Goal: Task Accomplishment & Management: Manage account settings

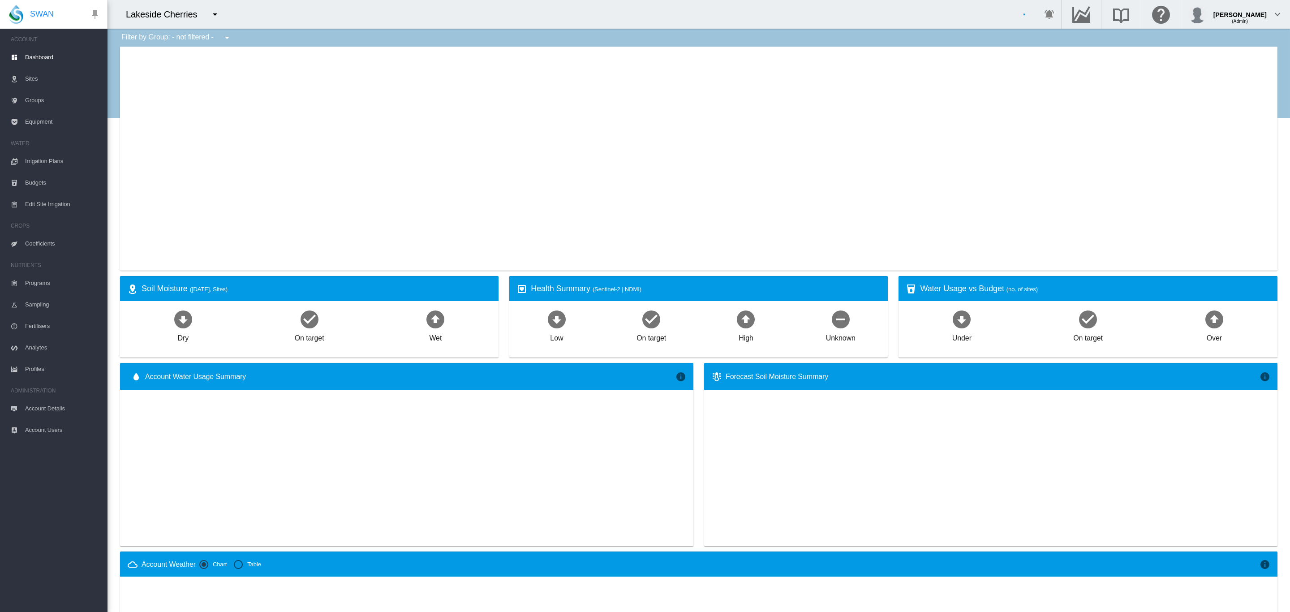
type input "**********"
click at [222, 19] on button "button" at bounding box center [215, 14] width 18 height 18
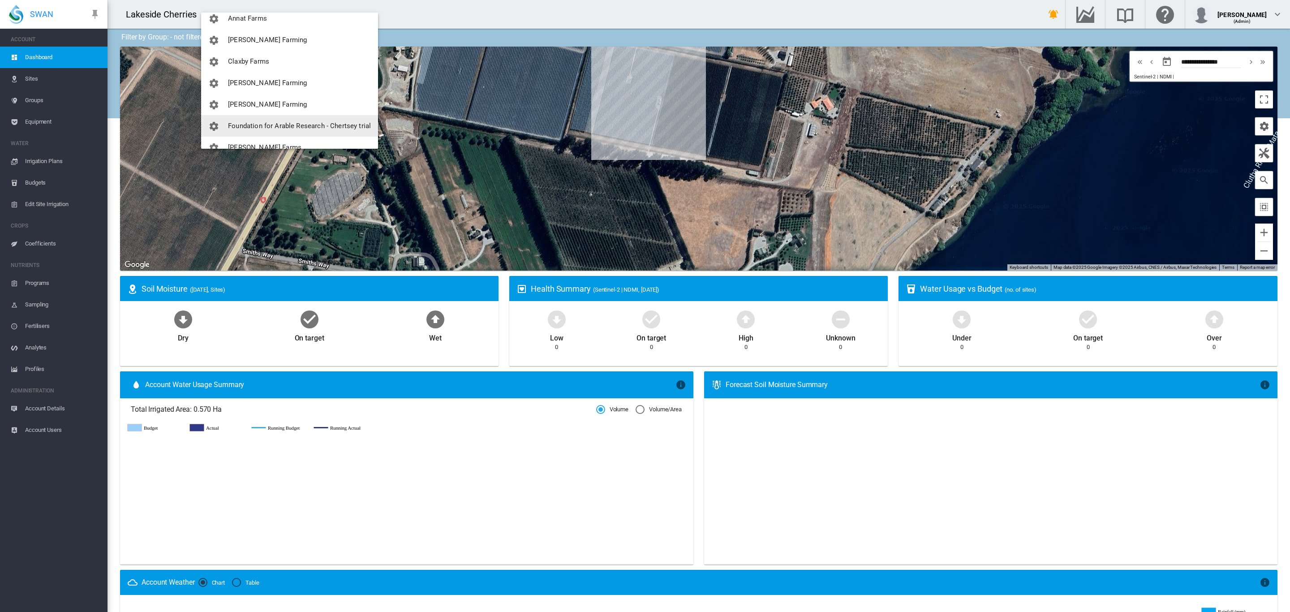
scroll to position [44, 0]
click at [261, 114] on span "[PERSON_NAME] Farming" at bounding box center [267, 111] width 79 height 8
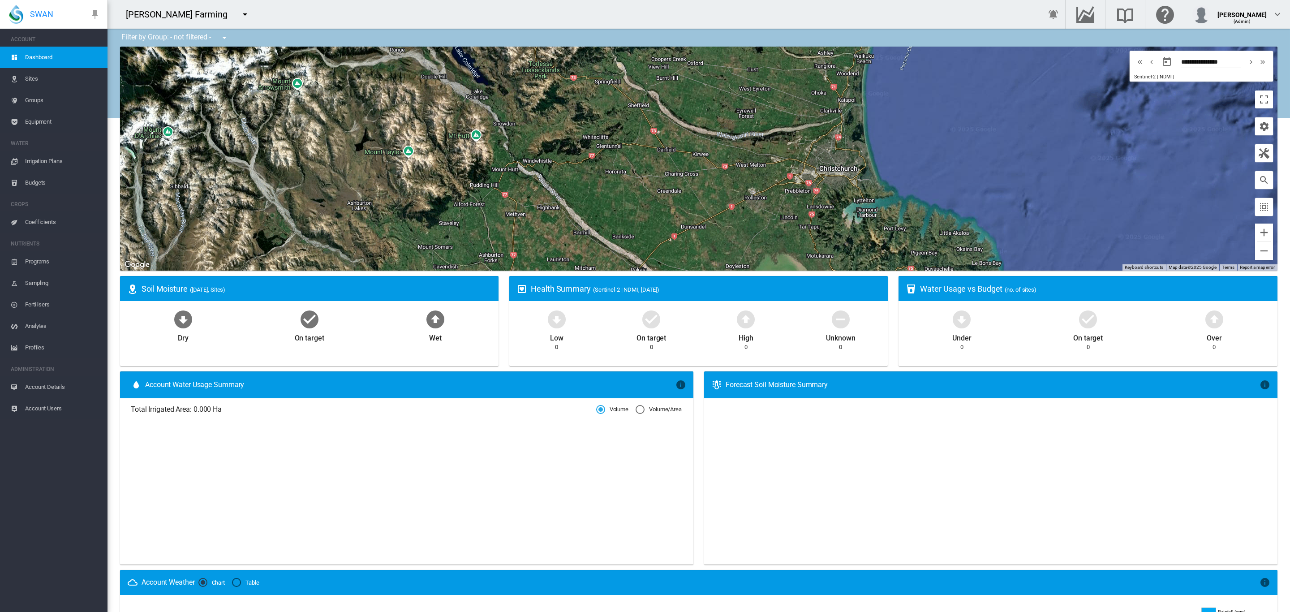
click at [240, 13] on md-icon "icon-menu-down" at bounding box center [245, 14] width 11 height 11
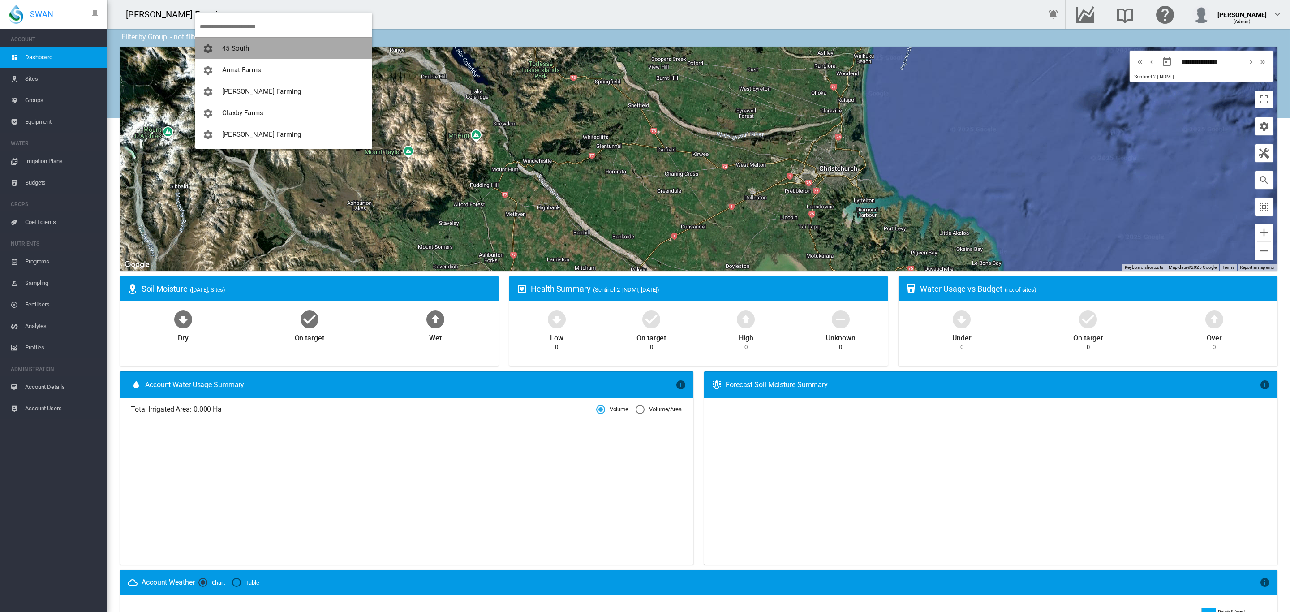
click at [285, 57] on button "45 South" at bounding box center [283, 48] width 177 height 21
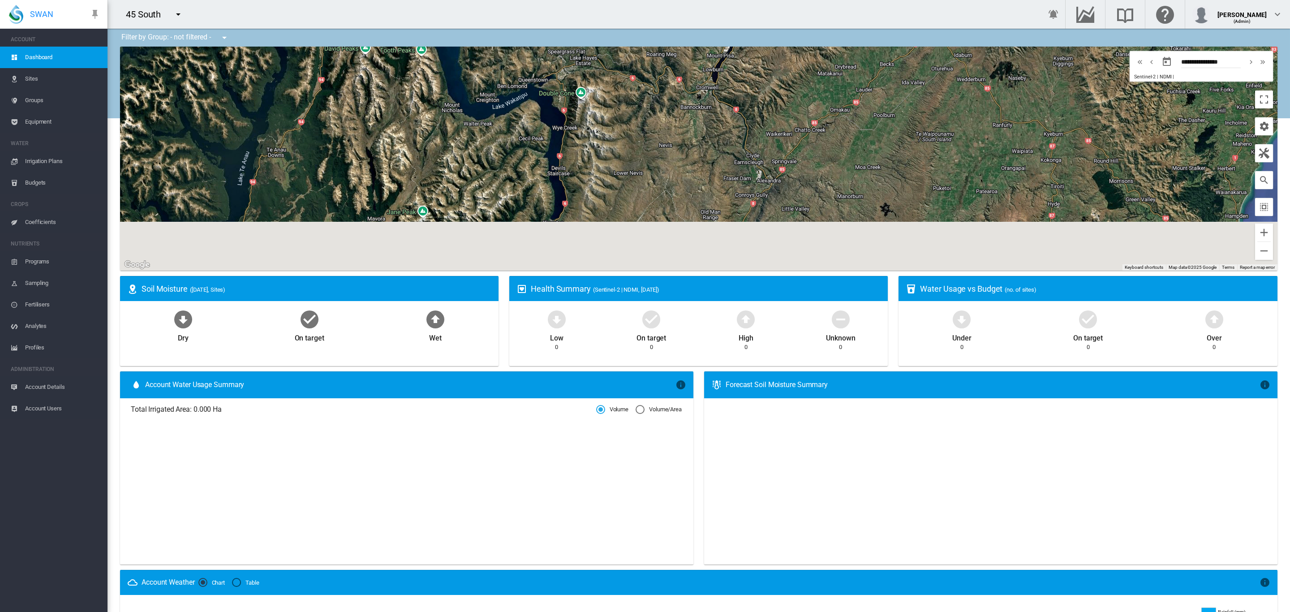
drag, startPoint x: 633, startPoint y: 195, endPoint x: 649, endPoint y: 65, distance: 131.3
click at [649, 69] on div at bounding box center [698, 159] width 1157 height 224
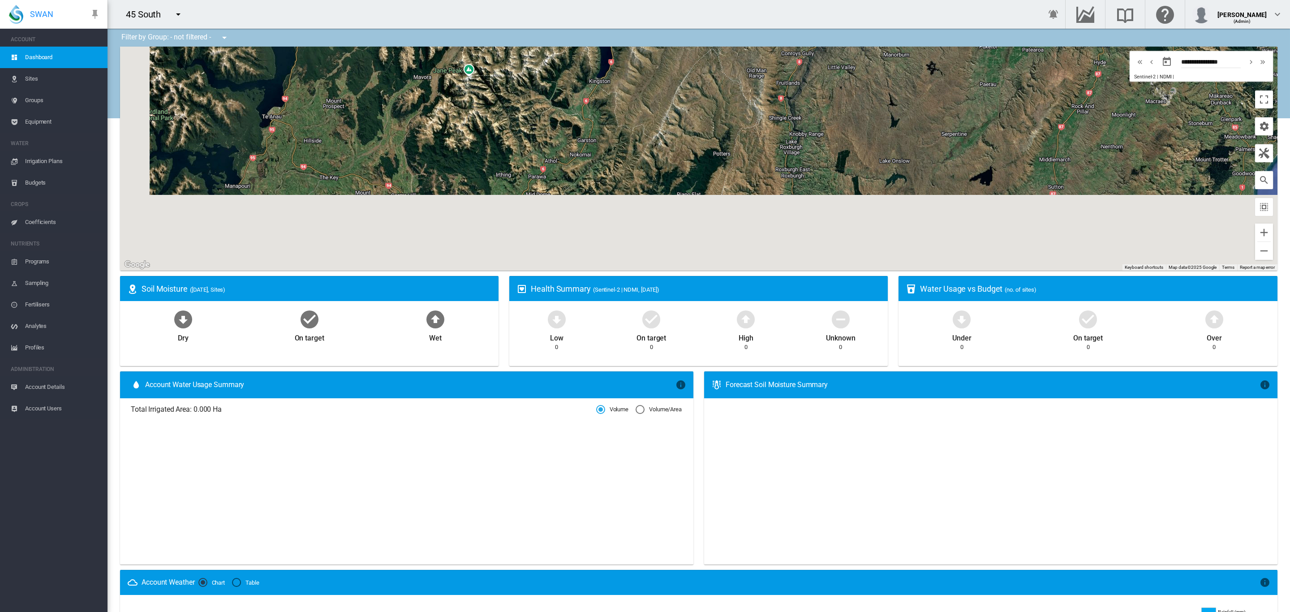
drag, startPoint x: 661, startPoint y: 189, endPoint x: 716, endPoint y: 95, distance: 108.8
click at [715, 98] on div at bounding box center [698, 159] width 1157 height 224
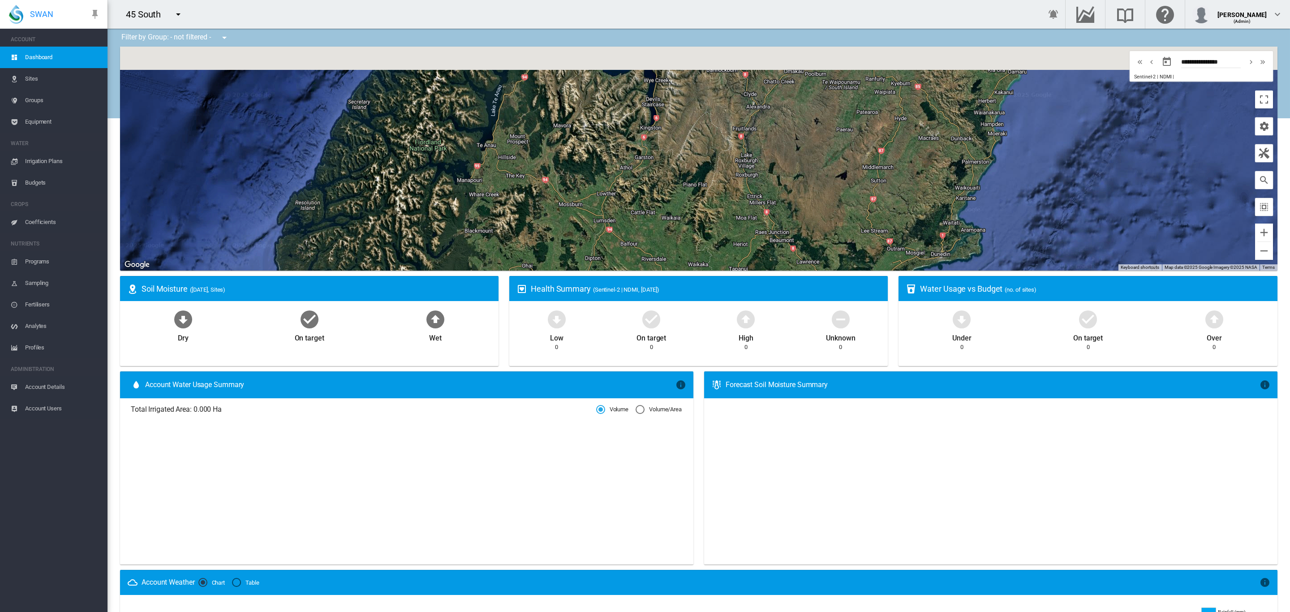
drag, startPoint x: 713, startPoint y: 152, endPoint x: 689, endPoint y: 246, distance: 97.5
click at [694, 246] on div at bounding box center [698, 159] width 1157 height 224
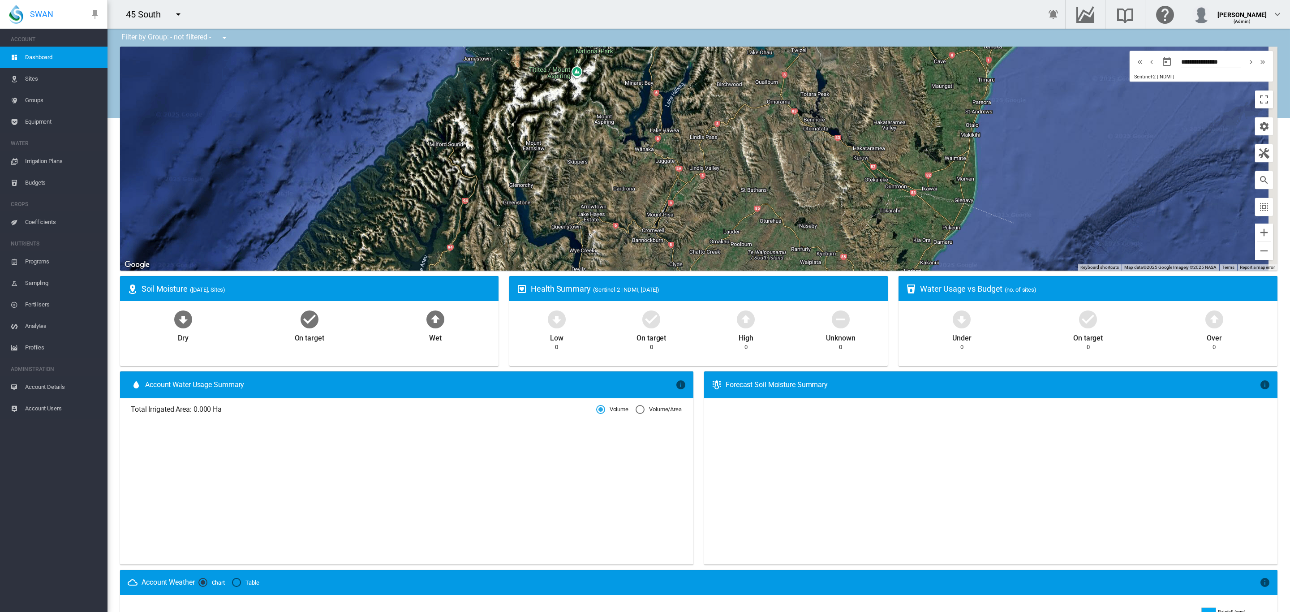
drag, startPoint x: 741, startPoint y: 171, endPoint x: 720, endPoint y: 220, distance: 53.4
click at [720, 220] on div at bounding box center [698, 159] width 1157 height 224
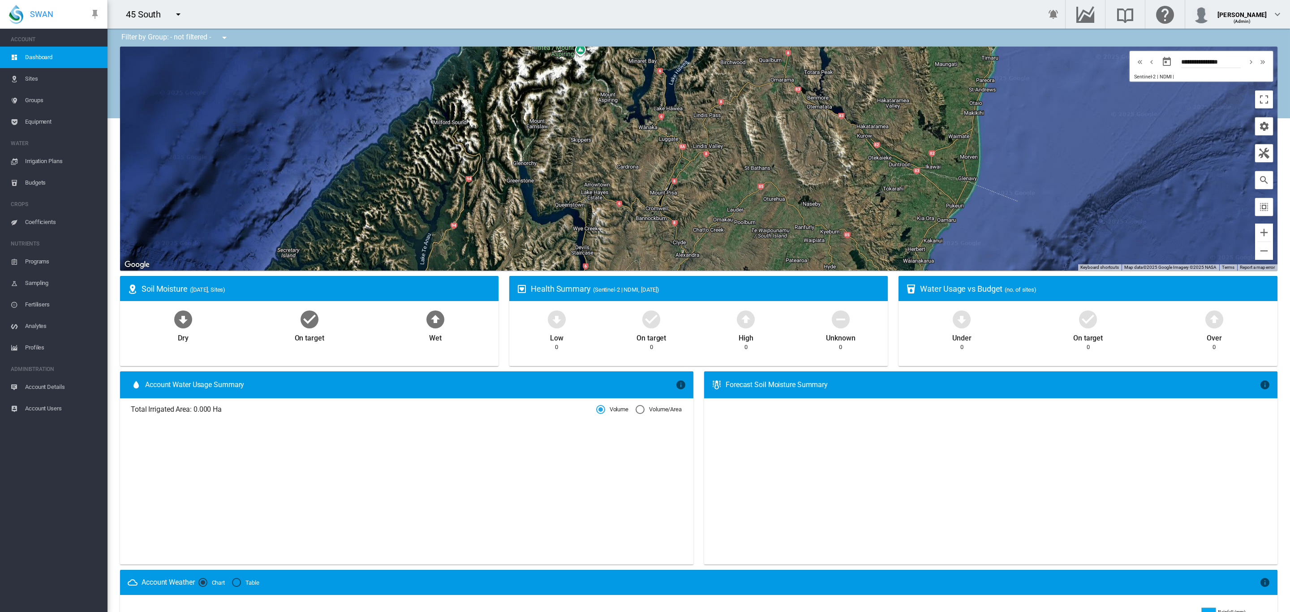
drag, startPoint x: 750, startPoint y: 157, endPoint x: 756, endPoint y: 118, distance: 39.5
click at [756, 118] on div at bounding box center [698, 159] width 1157 height 224
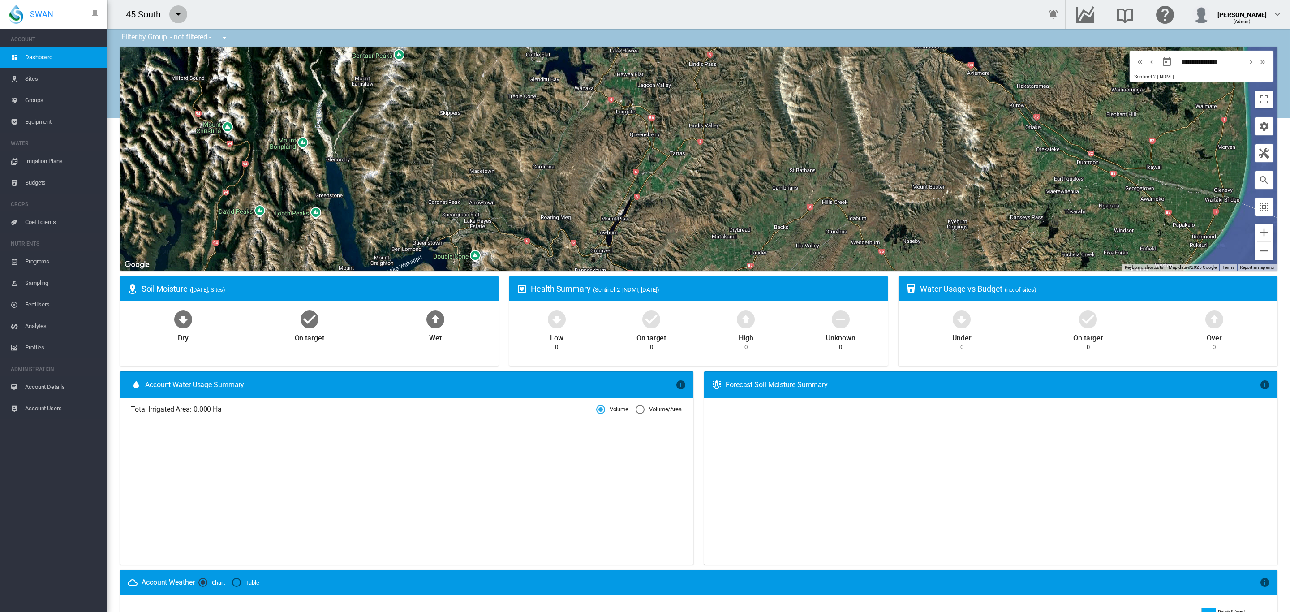
click at [179, 18] on md-icon "icon-menu-down" at bounding box center [178, 14] width 11 height 11
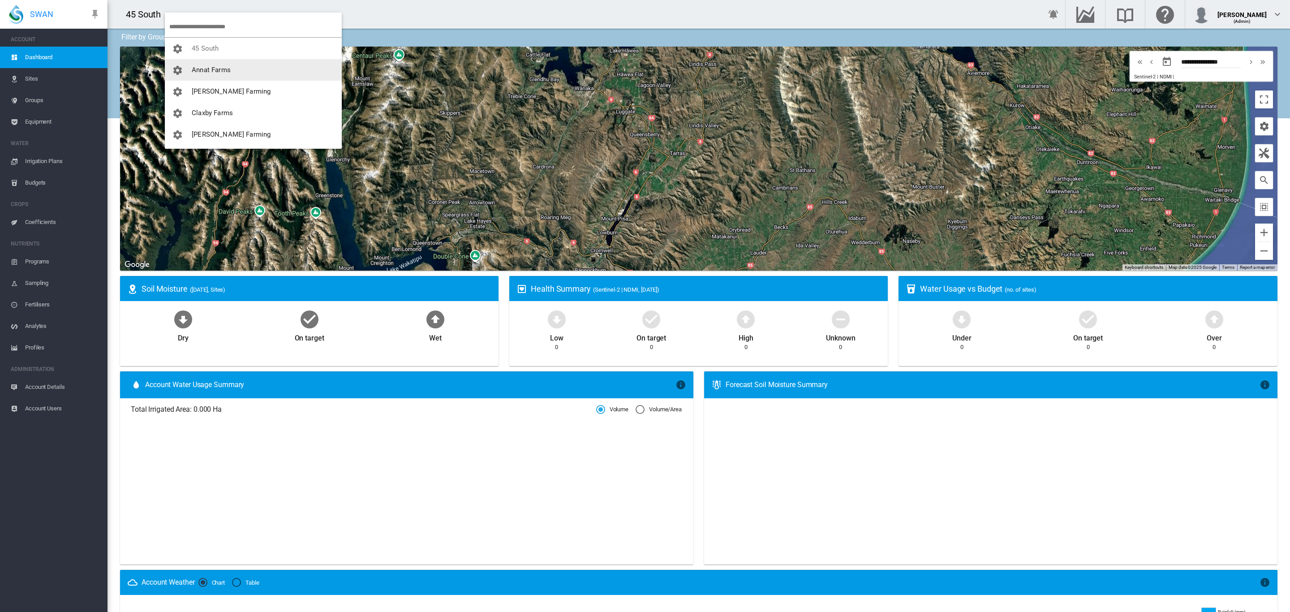
click at [245, 69] on button "Annat Farms" at bounding box center [253, 69] width 177 height 21
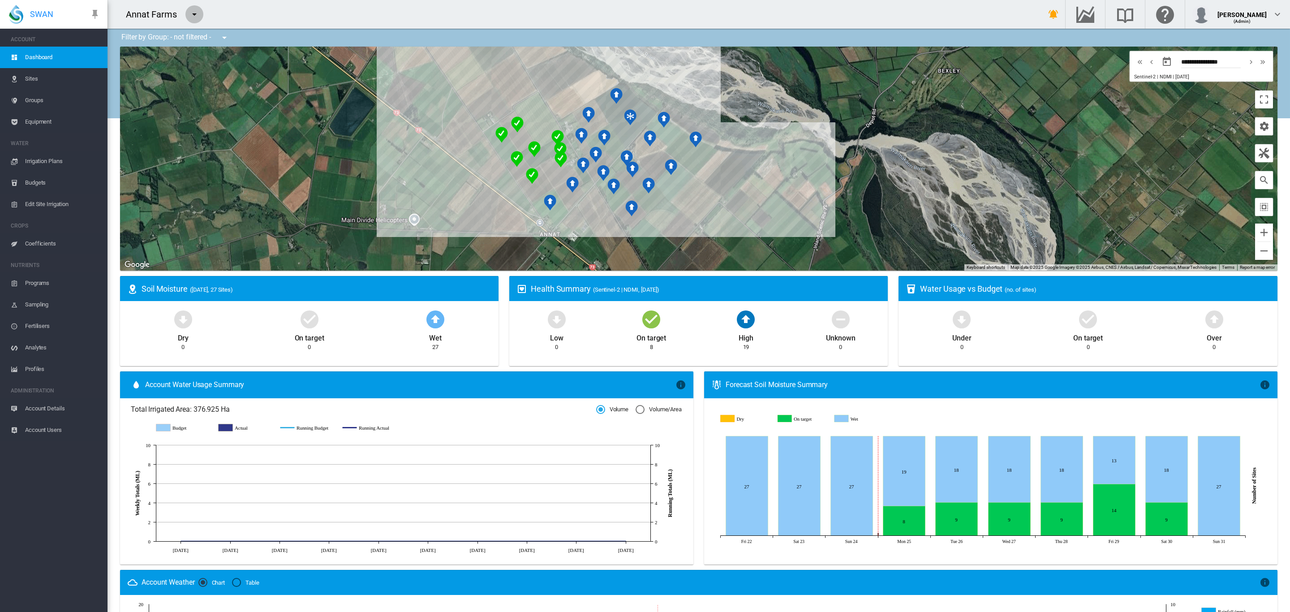
click at [193, 13] on md-icon "icon-menu-down" at bounding box center [194, 14] width 11 height 11
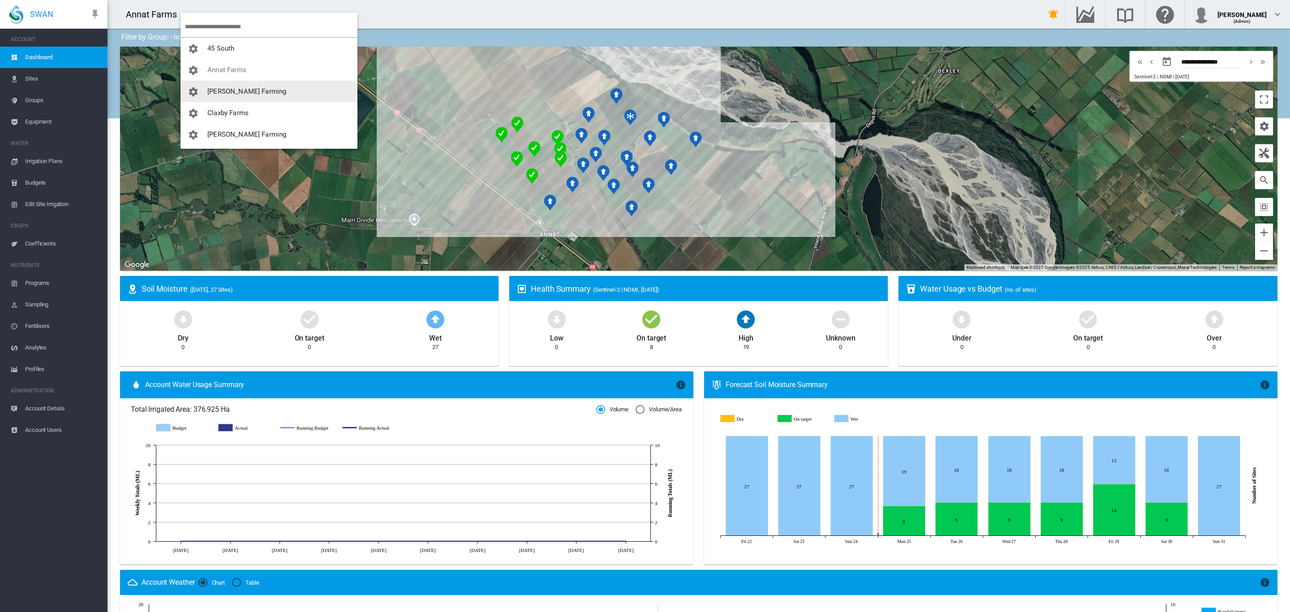
click at [261, 90] on button "[PERSON_NAME] Farming" at bounding box center [268, 91] width 177 height 21
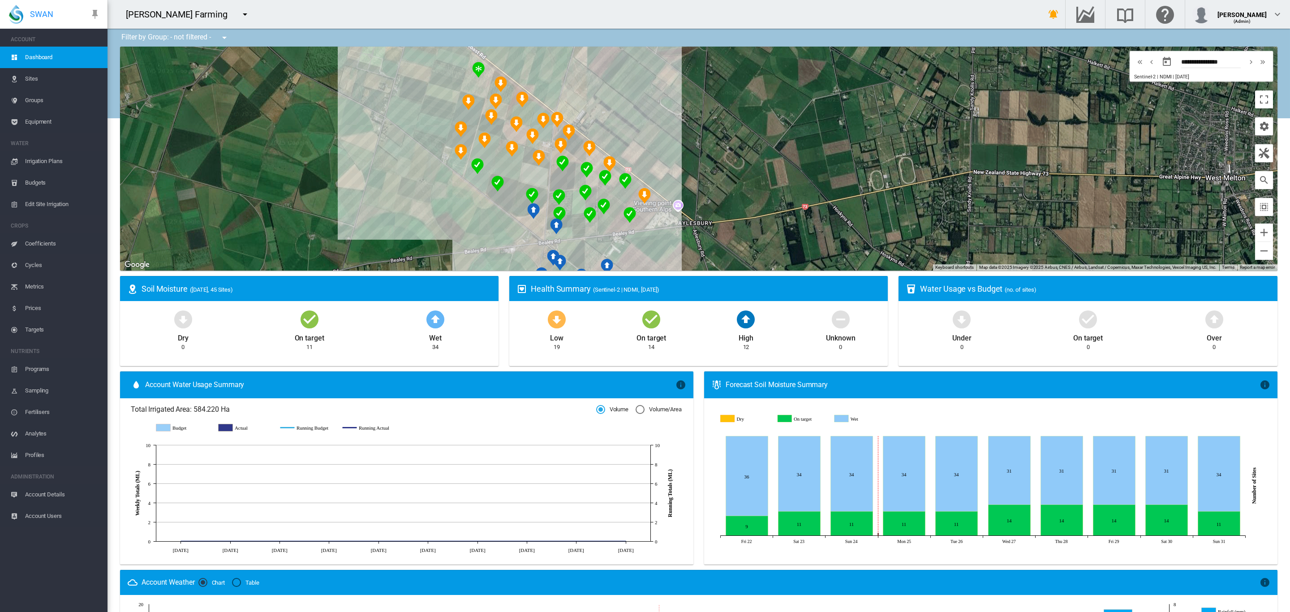
click at [240, 17] on md-icon "icon-menu-down" at bounding box center [245, 14] width 11 height 11
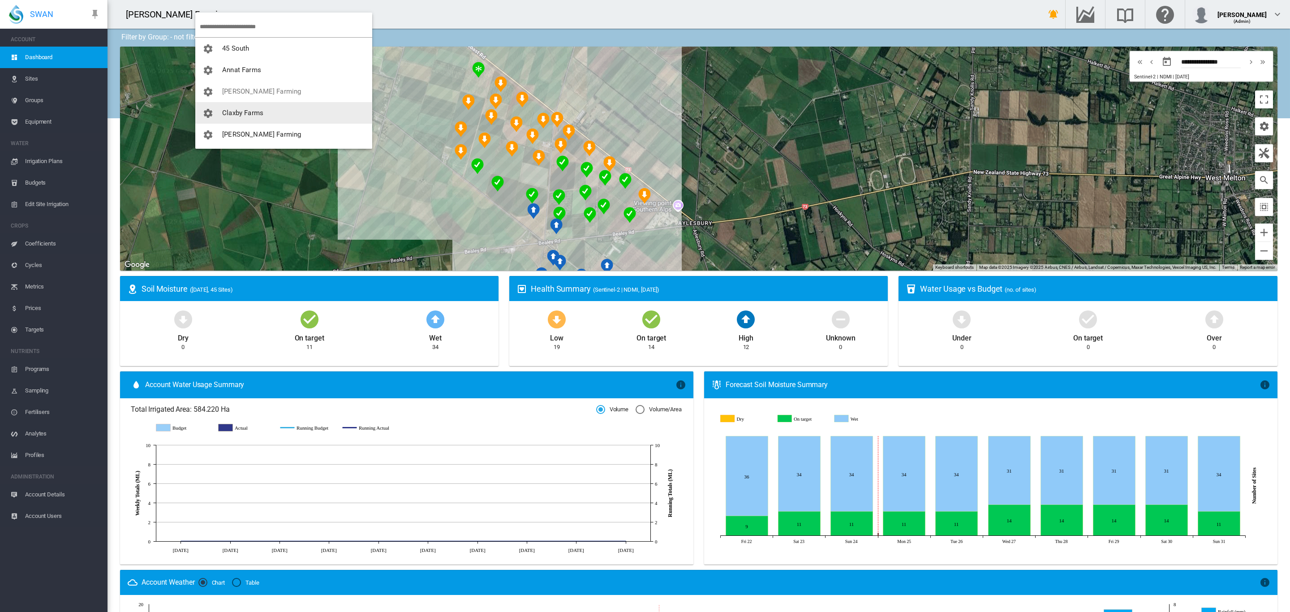
click at [269, 110] on button "Claxby Farms" at bounding box center [283, 112] width 177 height 21
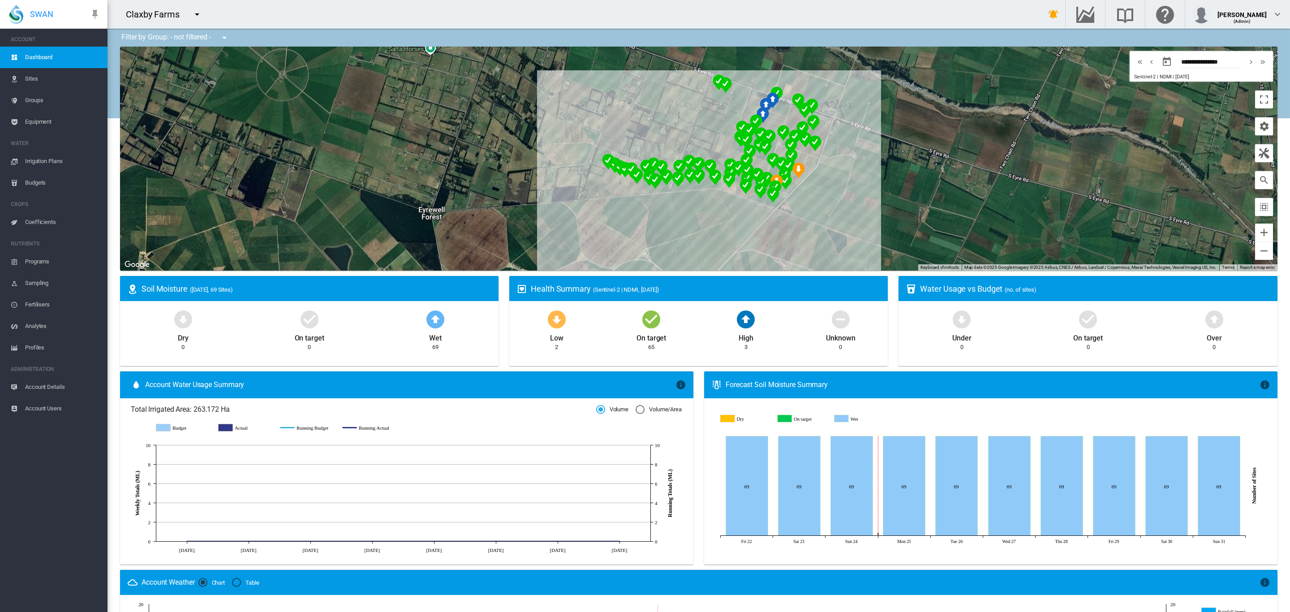
click at [198, 12] on md-icon "icon-menu-down" at bounding box center [197, 14] width 11 height 11
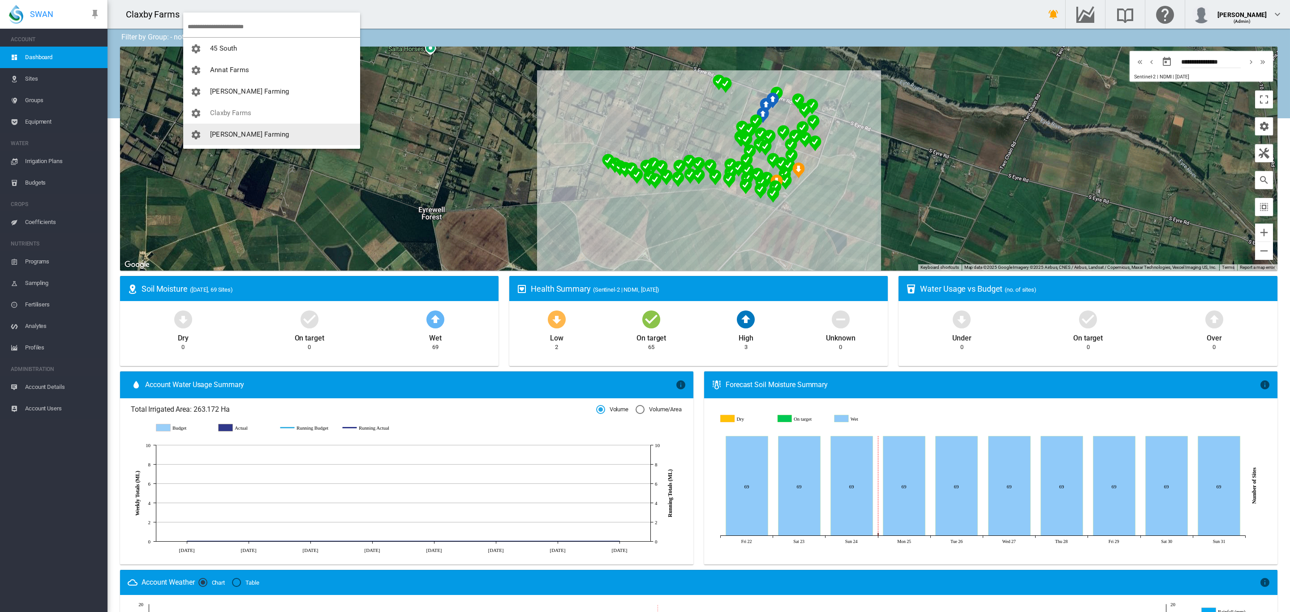
click at [236, 136] on span "[PERSON_NAME] Farming" at bounding box center [249, 134] width 79 height 8
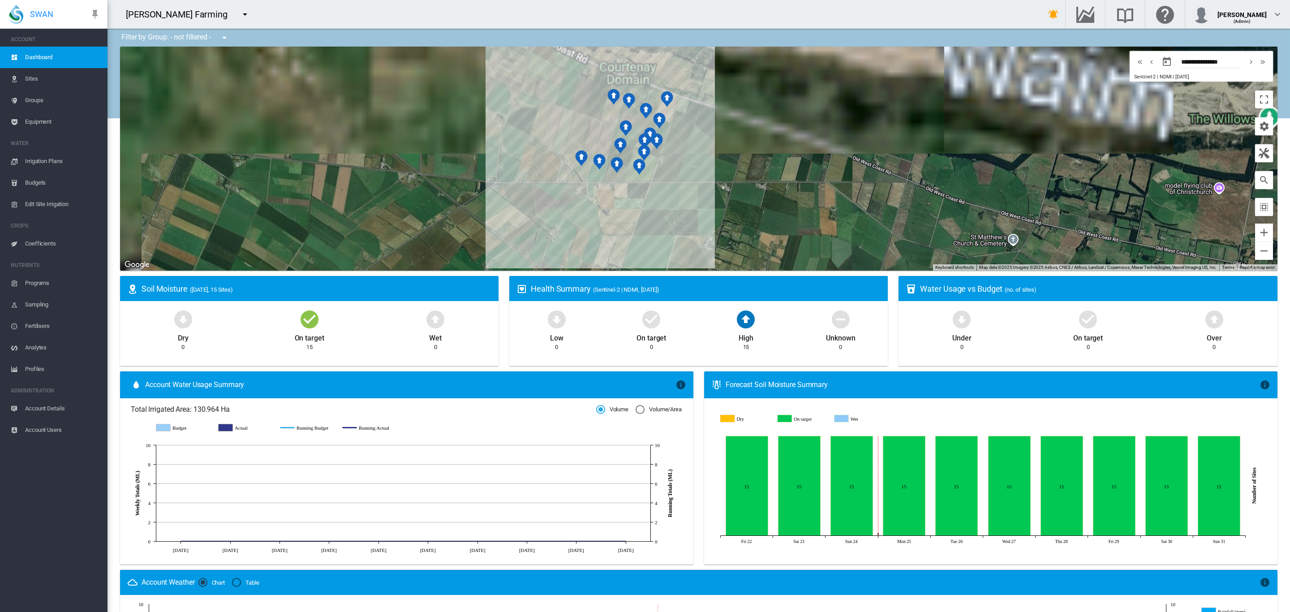
drag, startPoint x: 735, startPoint y: 122, endPoint x: 817, endPoint y: 270, distance: 169.0
click at [817, 267] on div at bounding box center [698, 159] width 1157 height 224
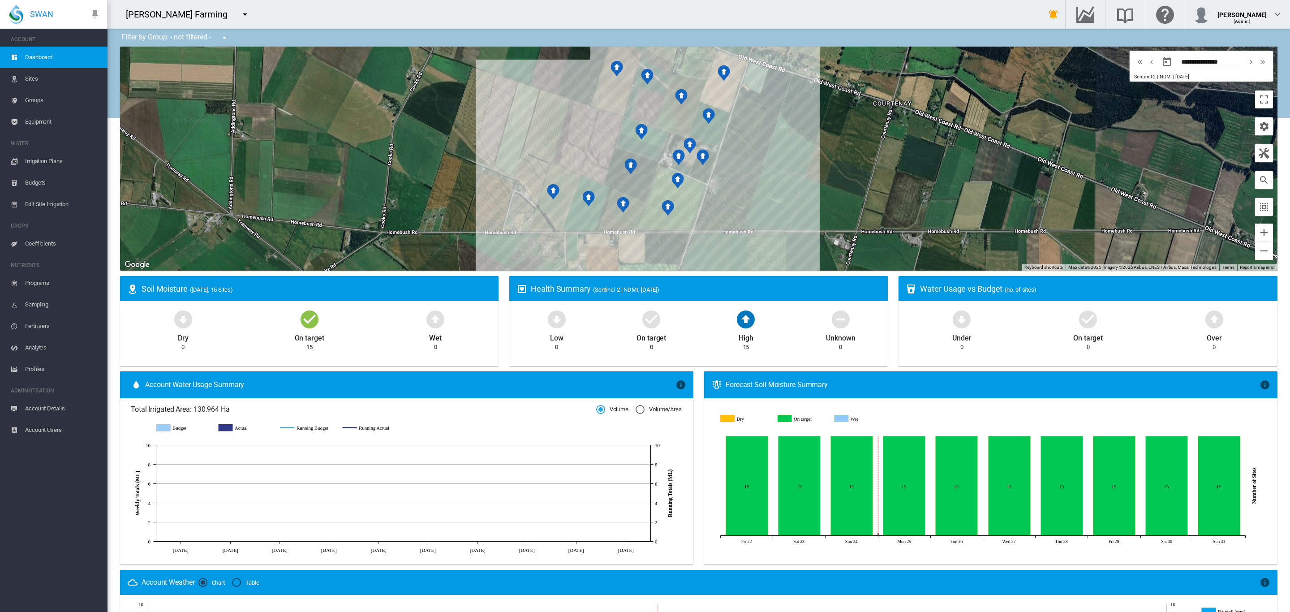
drag, startPoint x: 712, startPoint y: 190, endPoint x: 828, endPoint y: 183, distance: 116.2
click at [828, 183] on div at bounding box center [698, 159] width 1157 height 224
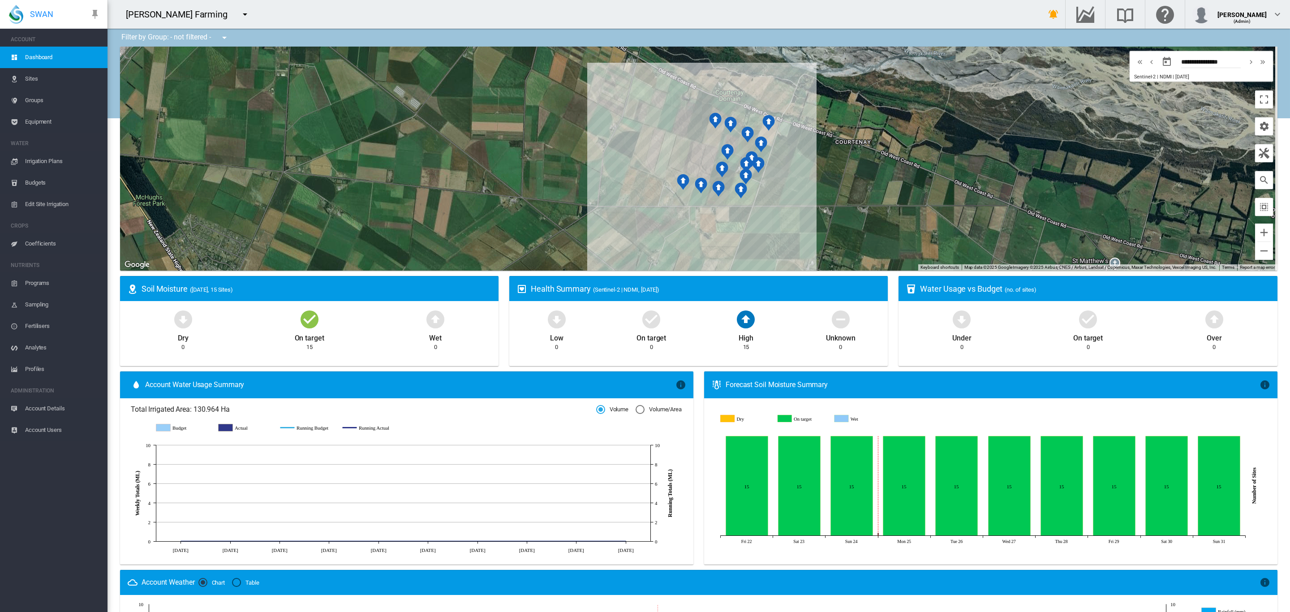
click at [240, 16] on md-icon "icon-menu-down" at bounding box center [245, 14] width 11 height 11
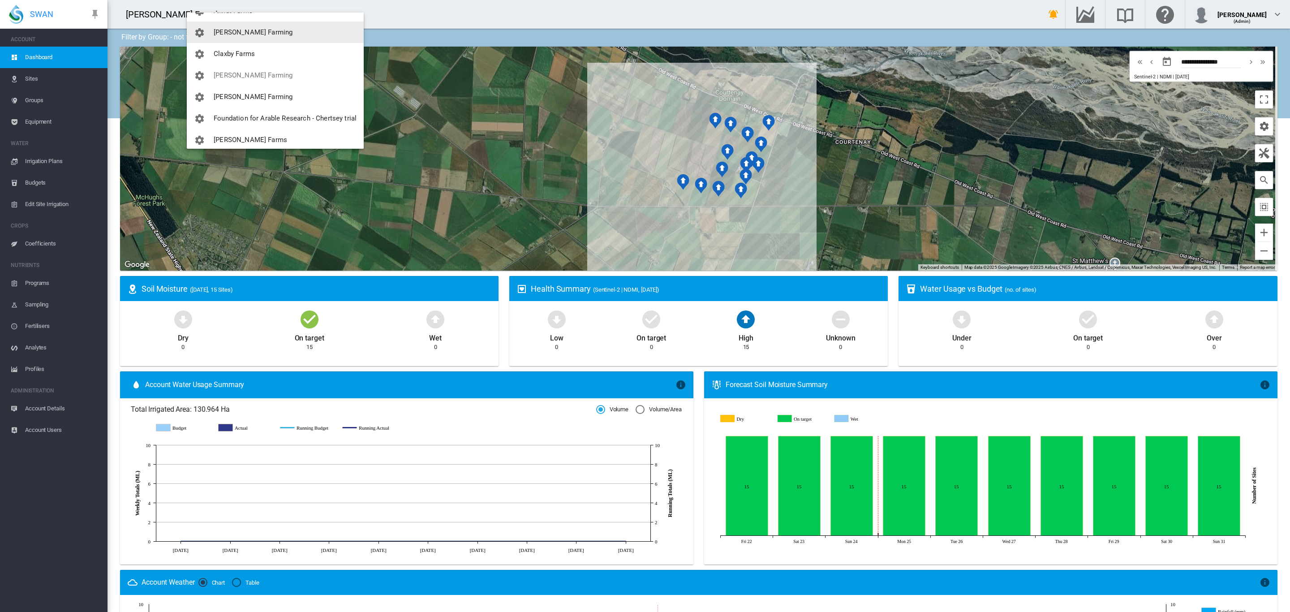
scroll to position [67, 0]
click at [255, 113] on span "Foundation for Arable Research - Chertsey trial" at bounding box center [285, 110] width 143 height 8
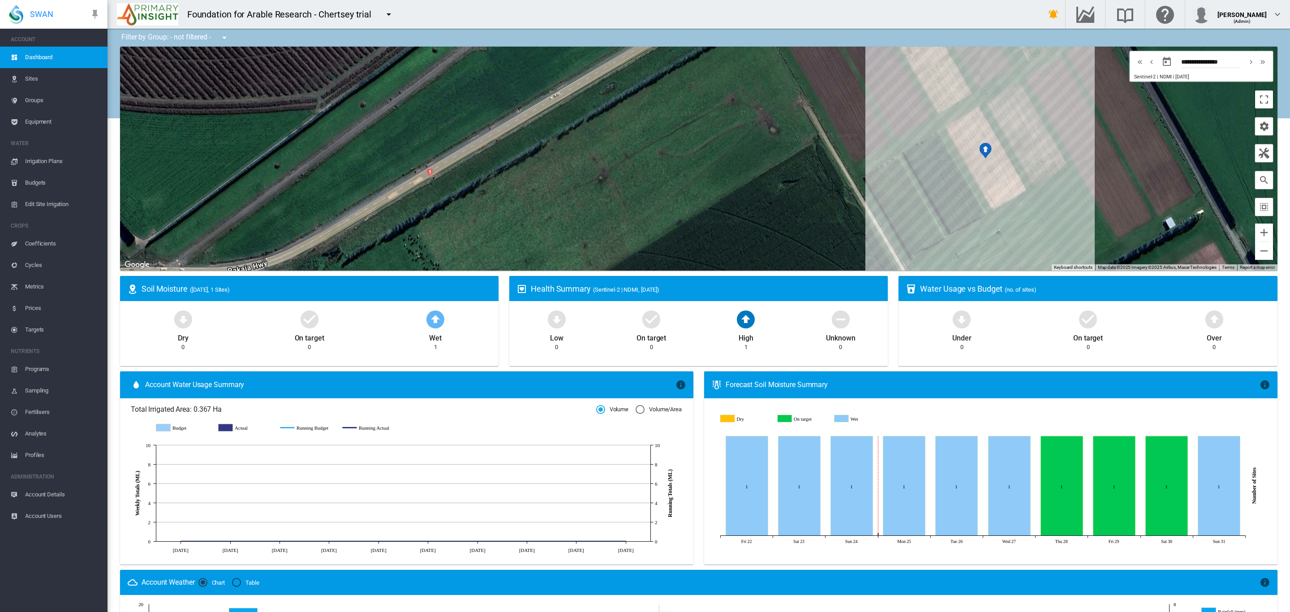
click at [383, 13] on md-icon "icon-menu-down" at bounding box center [388, 14] width 11 height 11
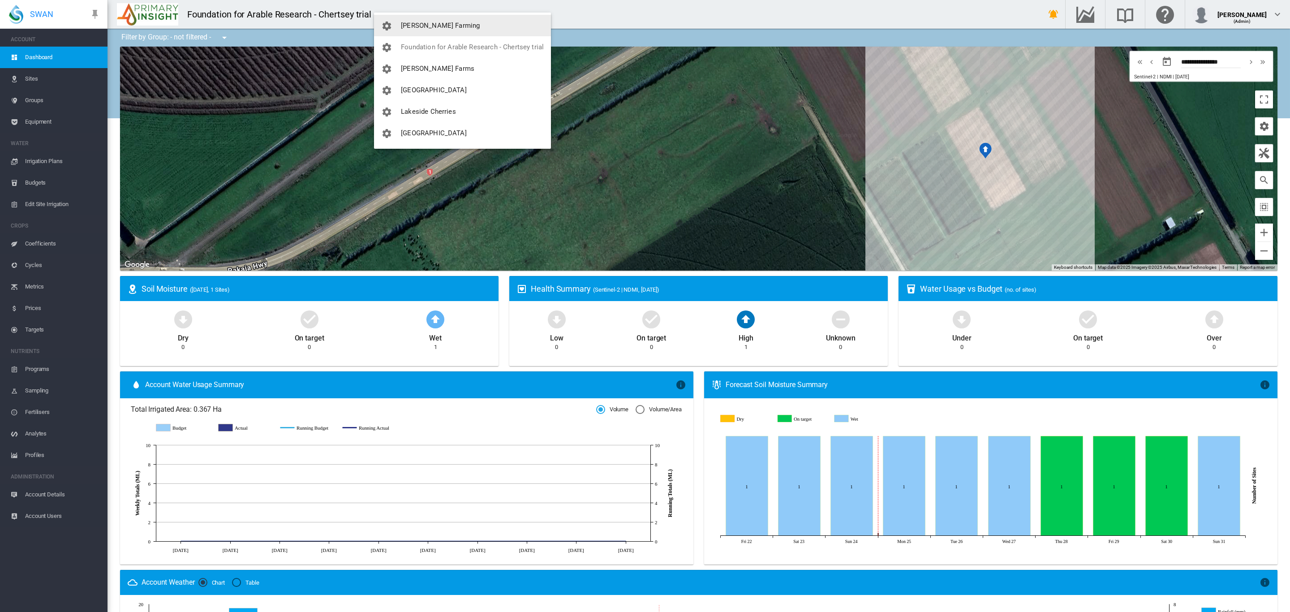
scroll to position [151, 0]
click at [429, 49] on span "[PERSON_NAME] Farms" at bounding box center [437, 48] width 73 height 8
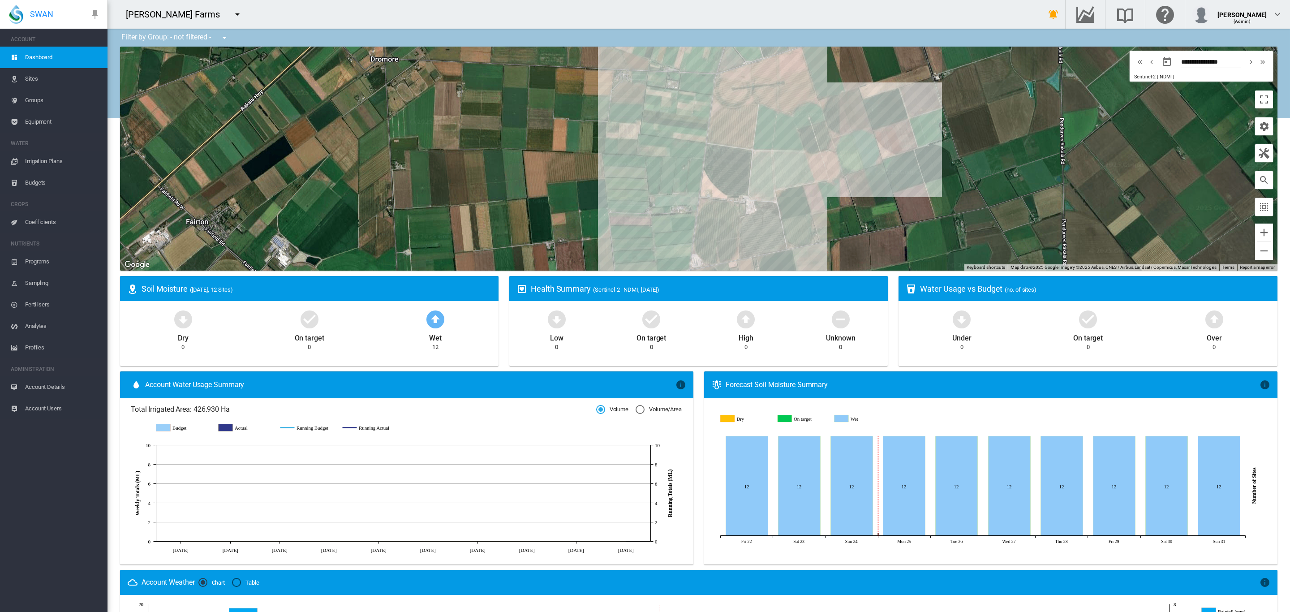
drag, startPoint x: 894, startPoint y: 219, endPoint x: 901, endPoint y: 142, distance: 76.9
click at [901, 146] on div at bounding box center [698, 159] width 1157 height 224
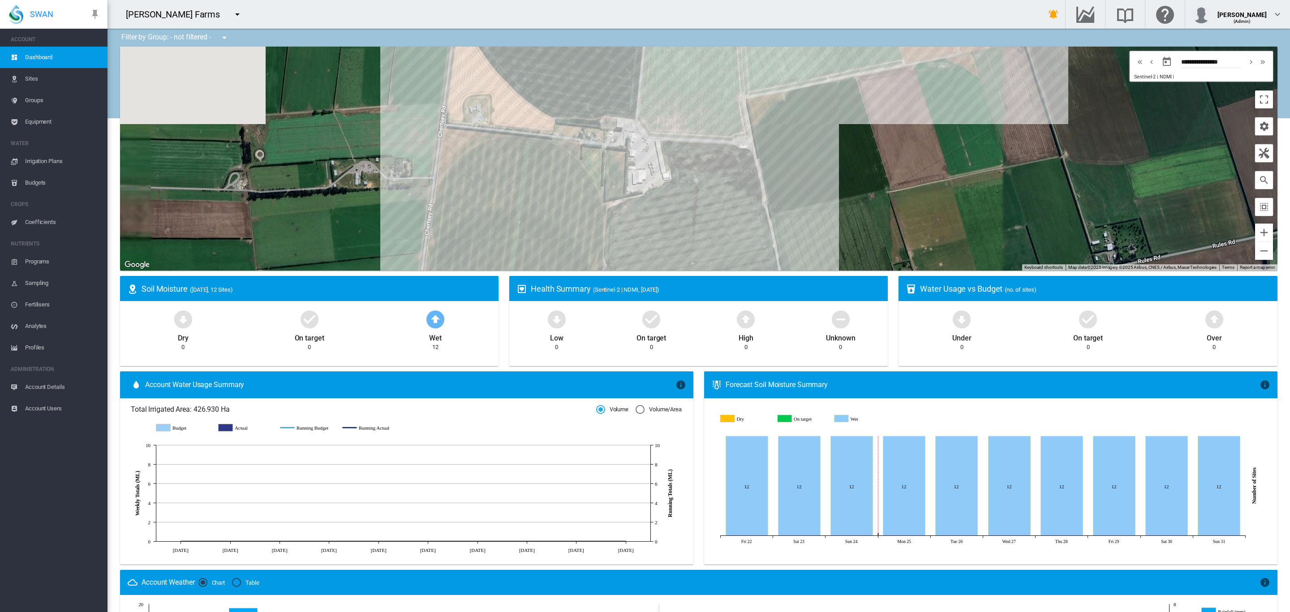
drag, startPoint x: 684, startPoint y: 189, endPoint x: 903, endPoint y: 130, distance: 226.6
click at [903, 130] on div at bounding box center [698, 159] width 1157 height 224
